Goal: Task Accomplishment & Management: Manage account settings

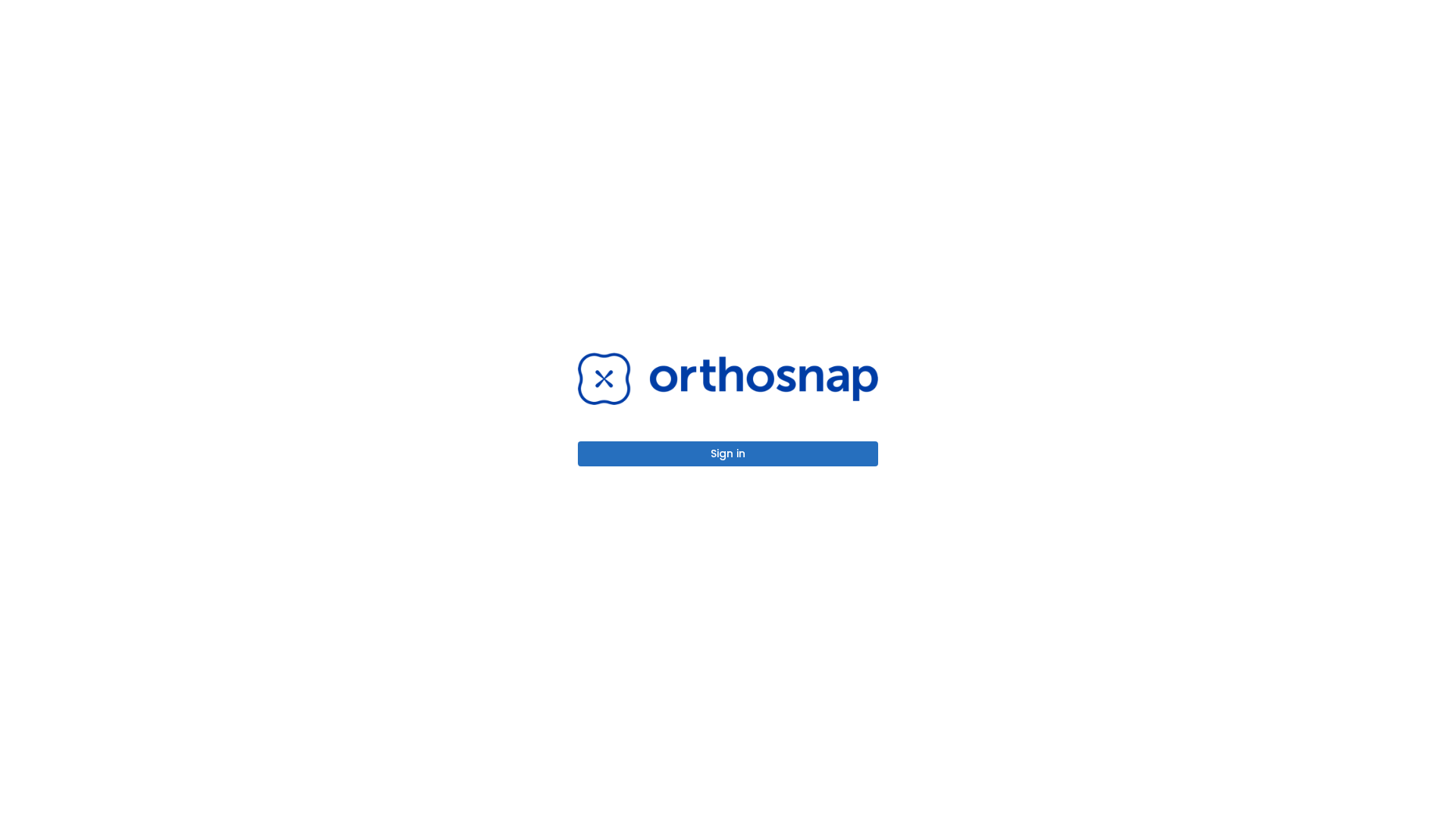
click at [728, 454] on button "Sign in" at bounding box center [728, 454] width 300 height 25
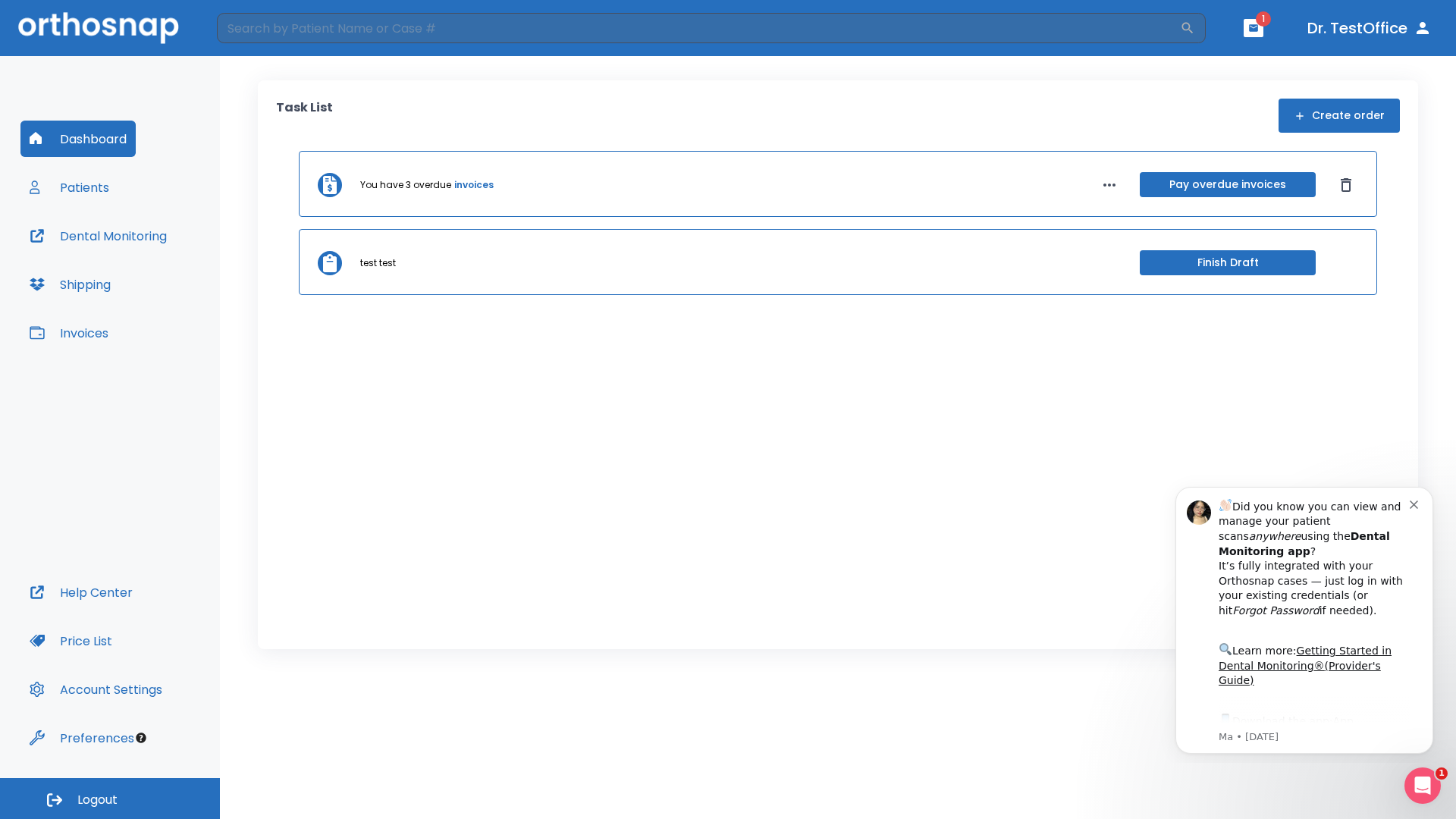
click at [110, 799] on span "Logout" at bounding box center [97, 800] width 40 height 16
